Goal: Information Seeking & Learning: Check status

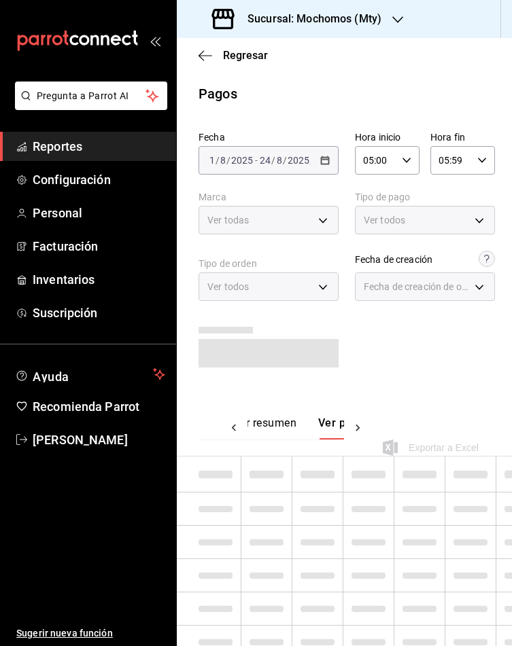
scroll to position [0, 39]
click at [63, 151] on span "Reportes" at bounding box center [99, 146] width 133 height 18
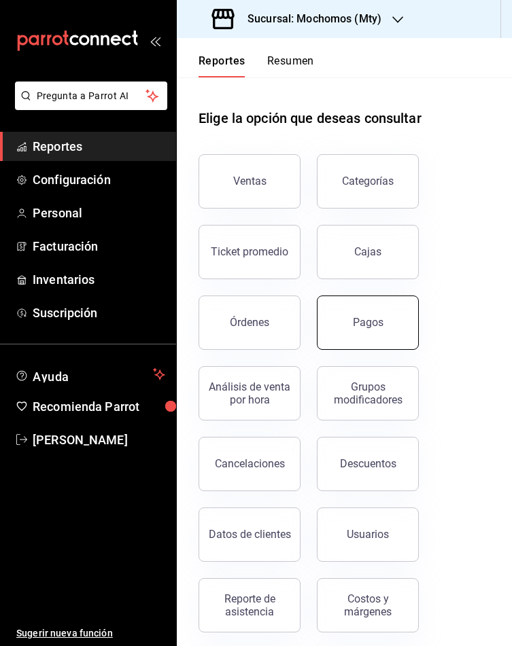
click at [330, 314] on button "Pagos" at bounding box center [368, 323] width 102 height 54
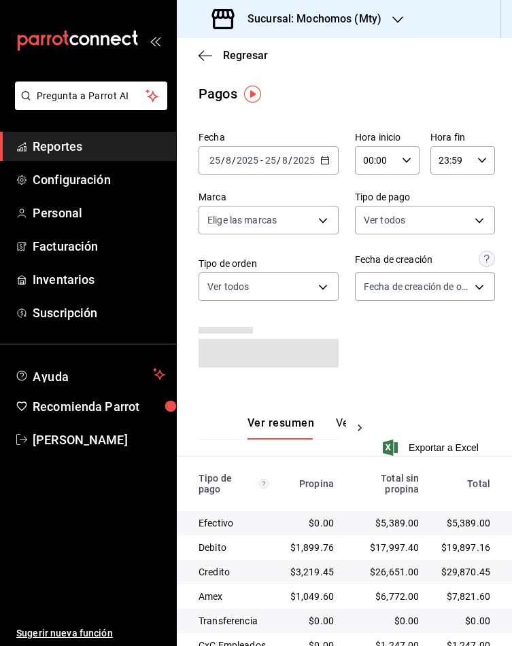
click at [321, 162] on \(Stroke\) "button" at bounding box center [325, 160] width 8 height 7
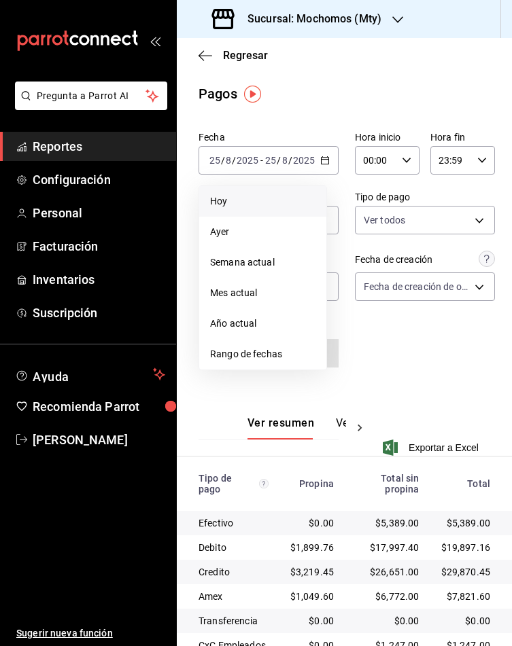
click at [234, 204] on span "Hoy" at bounding box center [262, 201] width 105 height 14
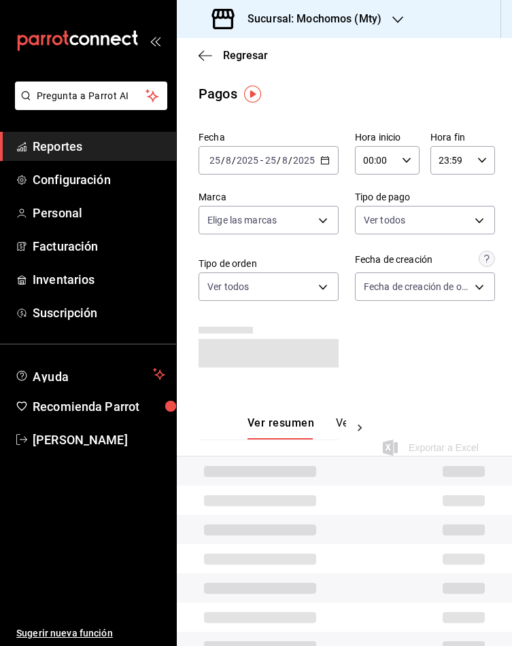
click at [400, 152] on div "00:00 Hora inicio" at bounding box center [387, 160] width 65 height 29
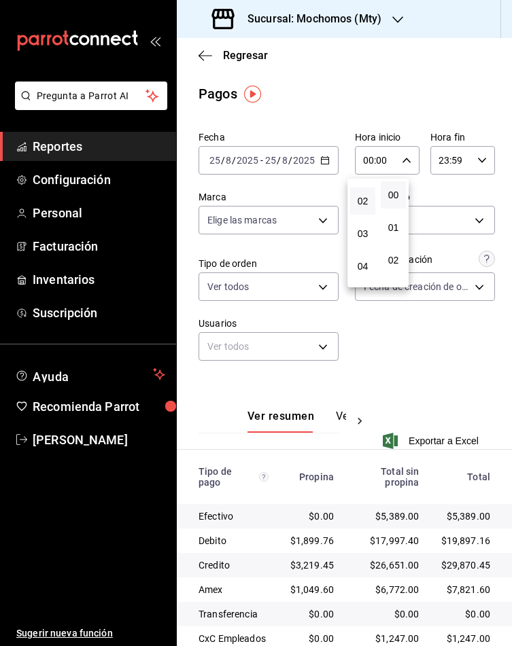
scroll to position [102, 0]
click at [366, 245] on button "05" at bounding box center [362, 256] width 25 height 27
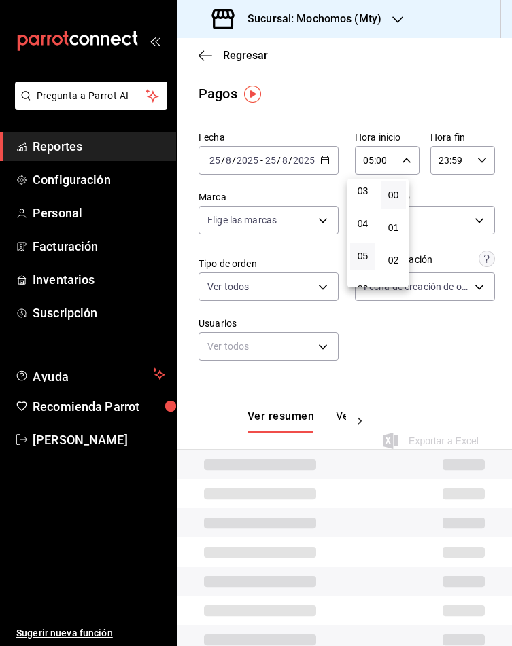
click at [389, 337] on div at bounding box center [256, 323] width 512 height 646
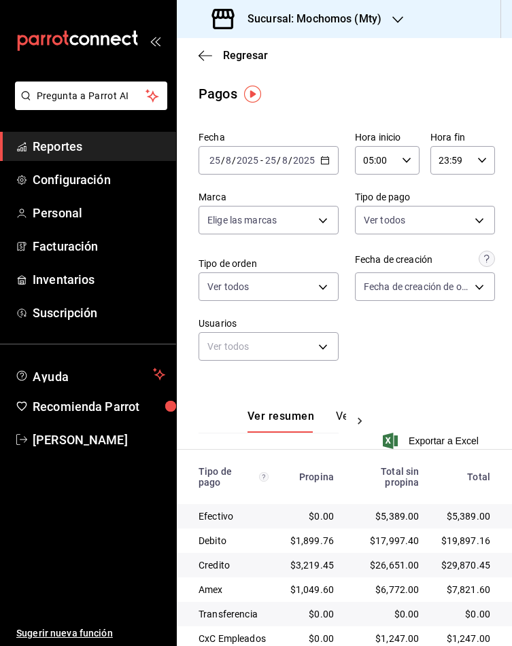
click at [320, 156] on icon "button" at bounding box center [325, 161] width 10 height 10
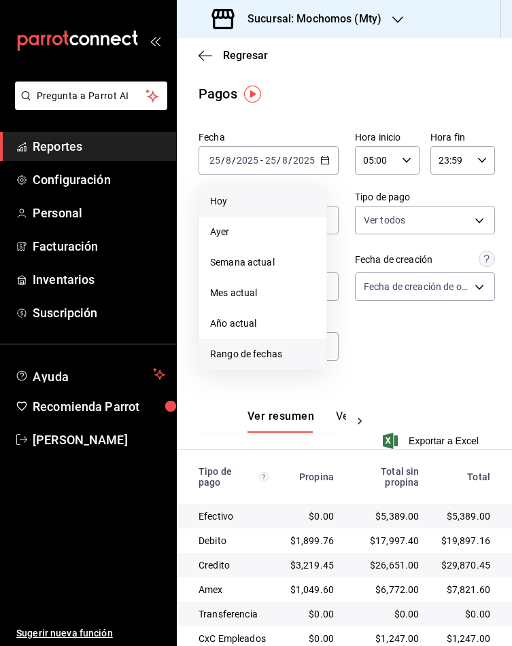
click at [264, 359] on span "Rango de fechas" at bounding box center [262, 354] width 105 height 14
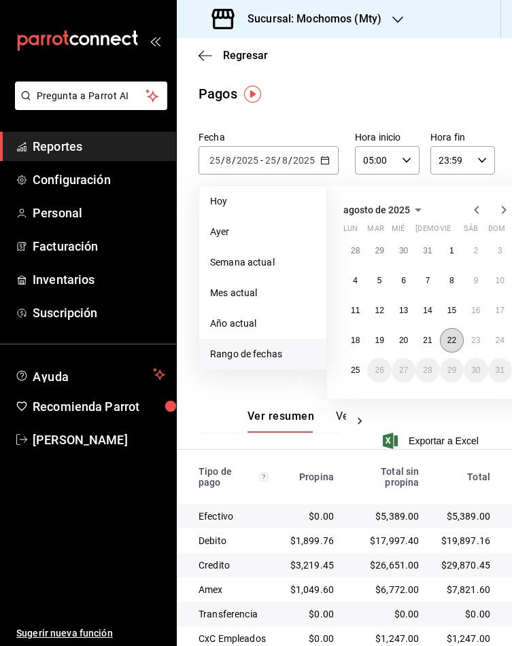
click at [455, 347] on button "22" at bounding box center [452, 340] width 24 height 24
click at [471, 340] on abbr "23" at bounding box center [475, 341] width 9 height 10
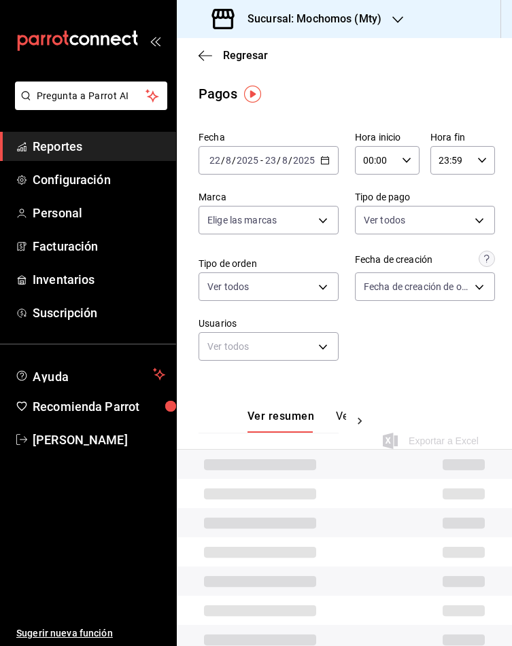
click at [402, 160] on icon "button" at bounding box center [407, 161] width 10 height 10
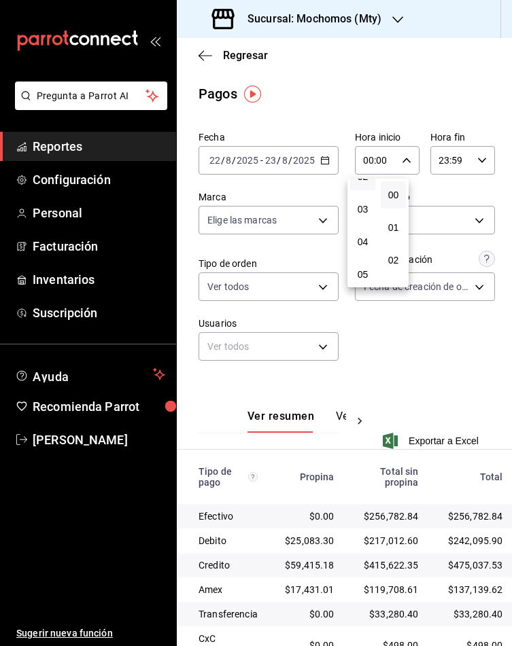
scroll to position [102, 0]
click at [364, 251] on span "05" at bounding box center [362, 256] width 9 height 11
type input "05:00"
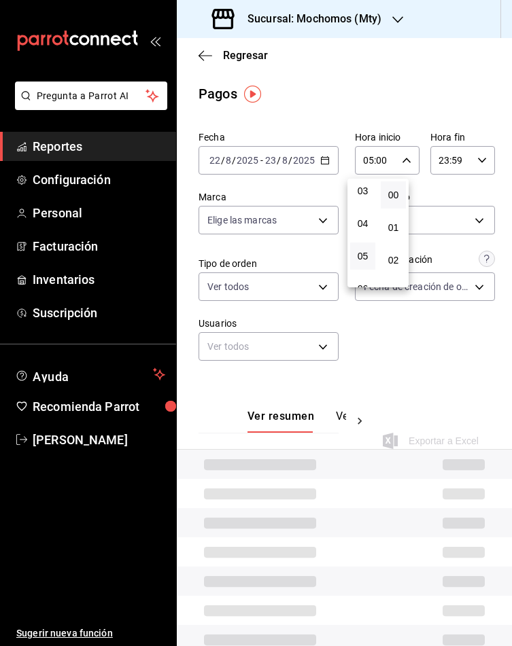
click at [463, 161] on div at bounding box center [256, 323] width 512 height 646
click at [477, 161] on icon "button" at bounding box center [482, 161] width 10 height 10
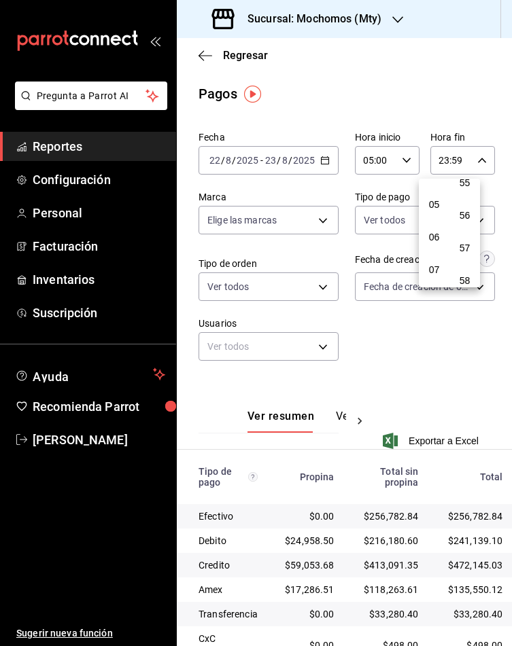
scroll to position [147, 0]
click at [434, 210] on span "05" at bounding box center [433, 210] width 9 height 11
type input "05:59"
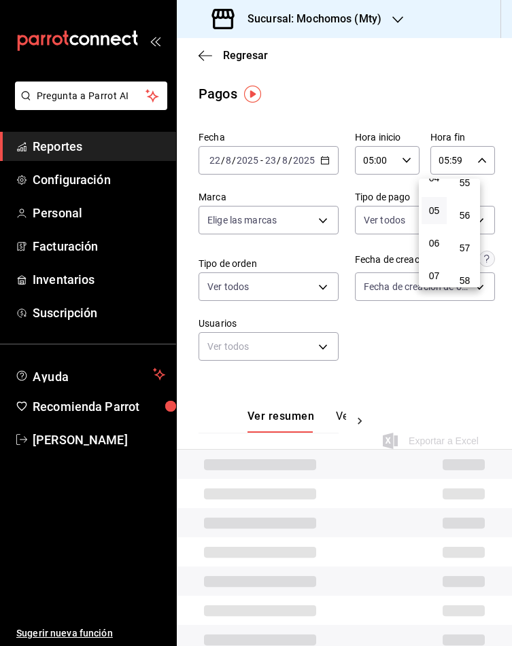
click at [461, 98] on div at bounding box center [256, 323] width 512 height 646
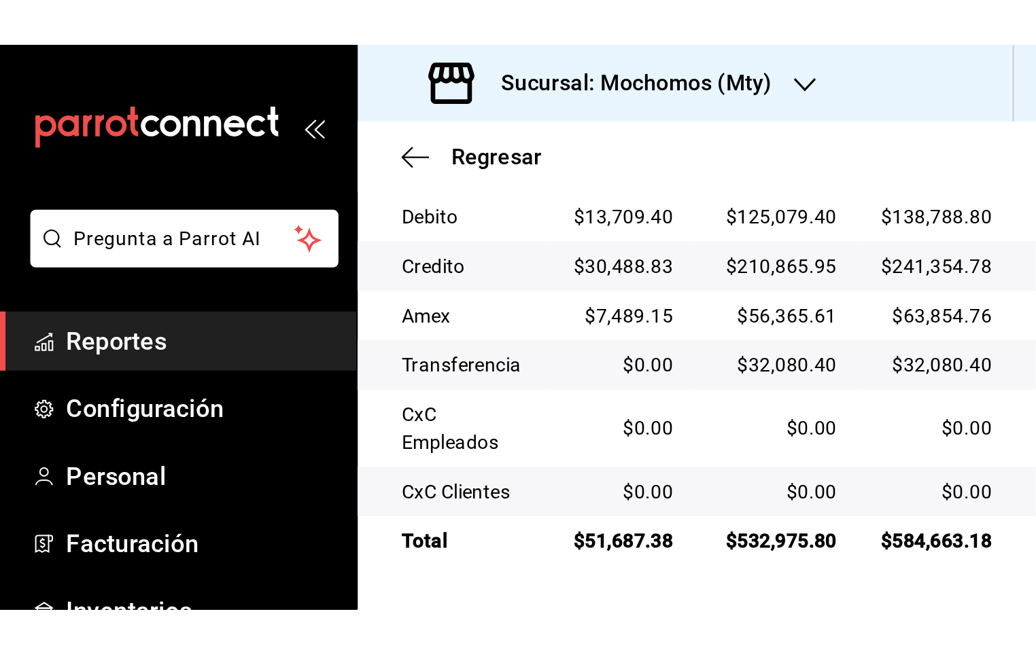
scroll to position [434, 0]
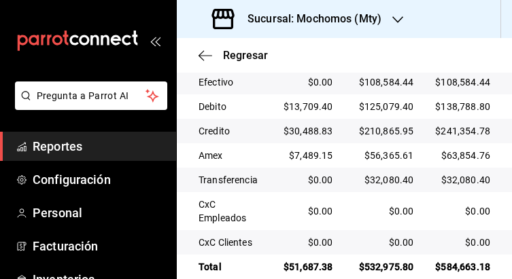
click at [227, 77] on div "Efectivo" at bounding box center [229, 82] width 63 height 14
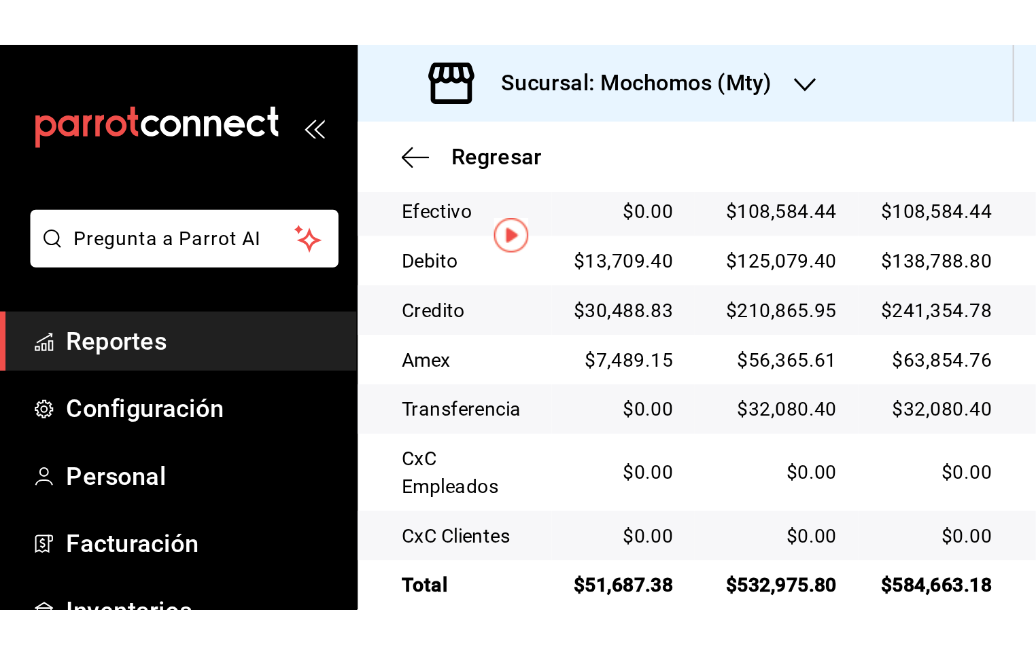
scroll to position [0, 0]
